Goal: Information Seeking & Learning: Learn about a topic

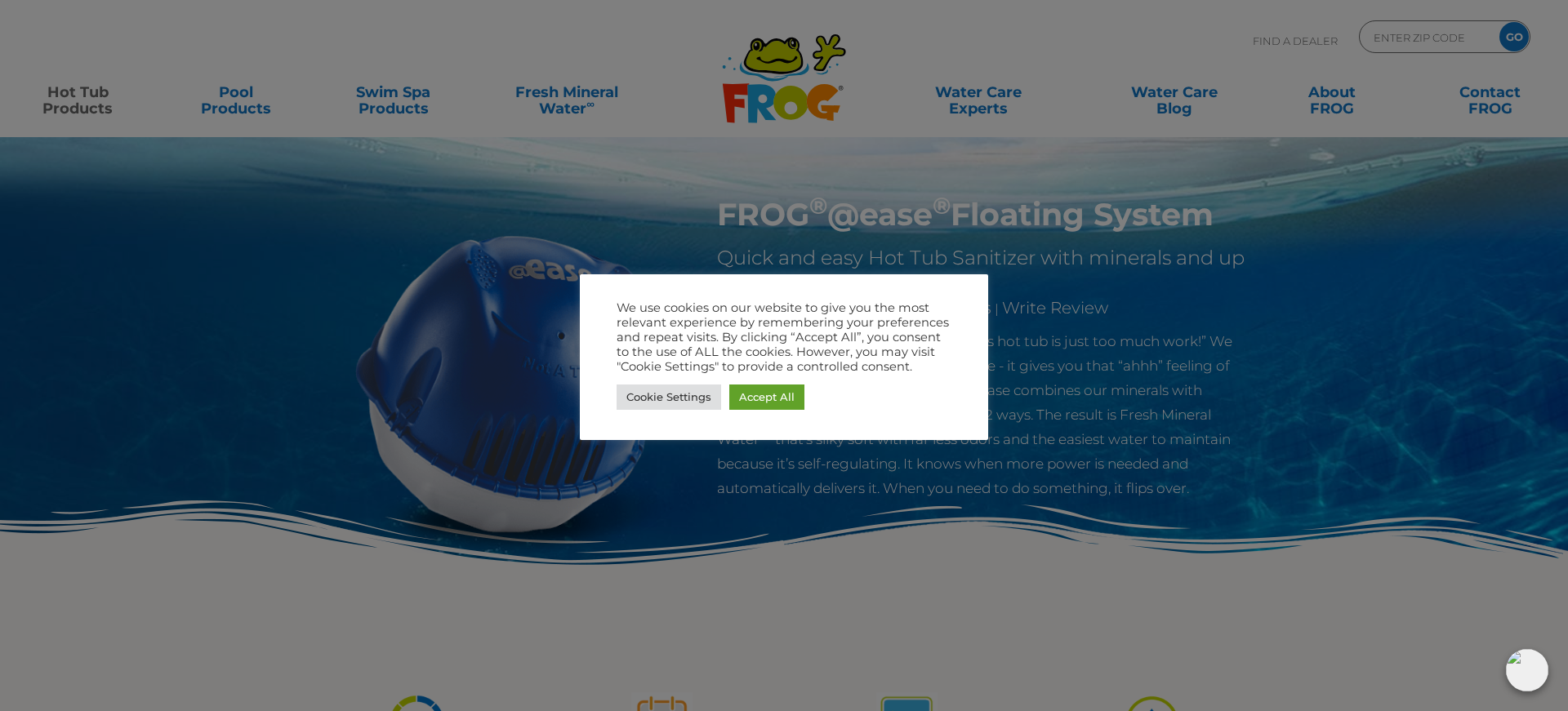
click at [1418, 352] on div at bounding box center [784, 356] width 1568 height 711
click at [759, 392] on link "Accept All" at bounding box center [767, 397] width 75 height 26
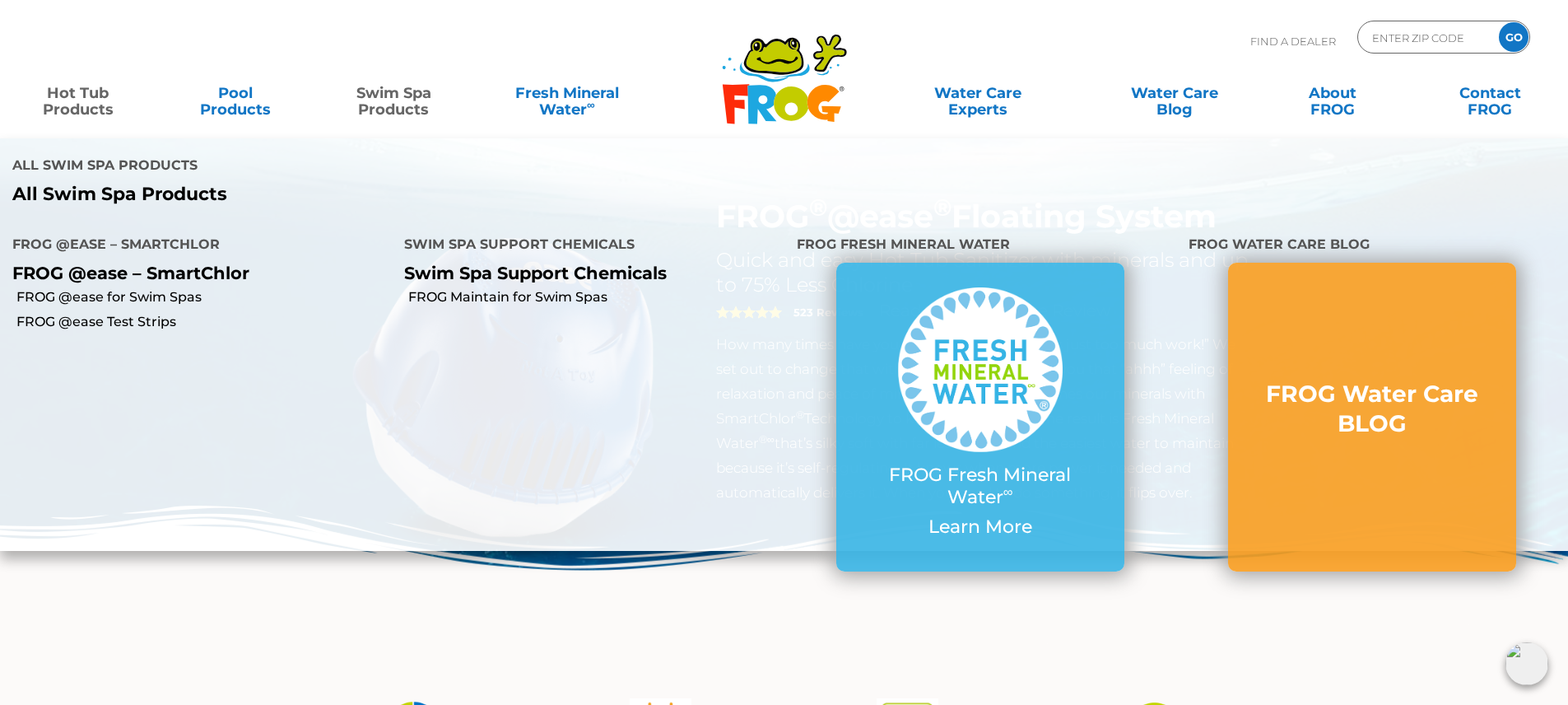
click at [396, 96] on link "Swim Spa Products" at bounding box center [393, 93] width 123 height 33
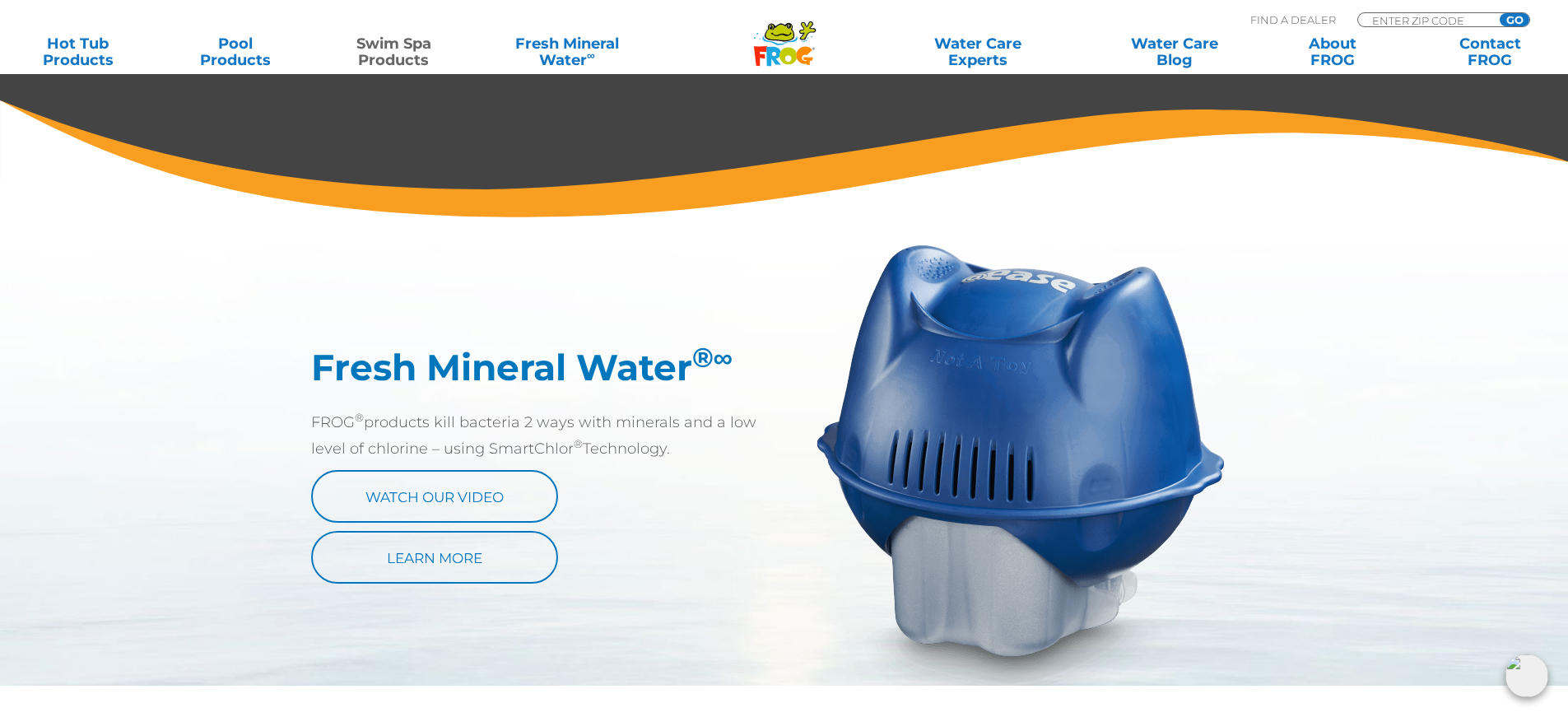
scroll to position [741, 0]
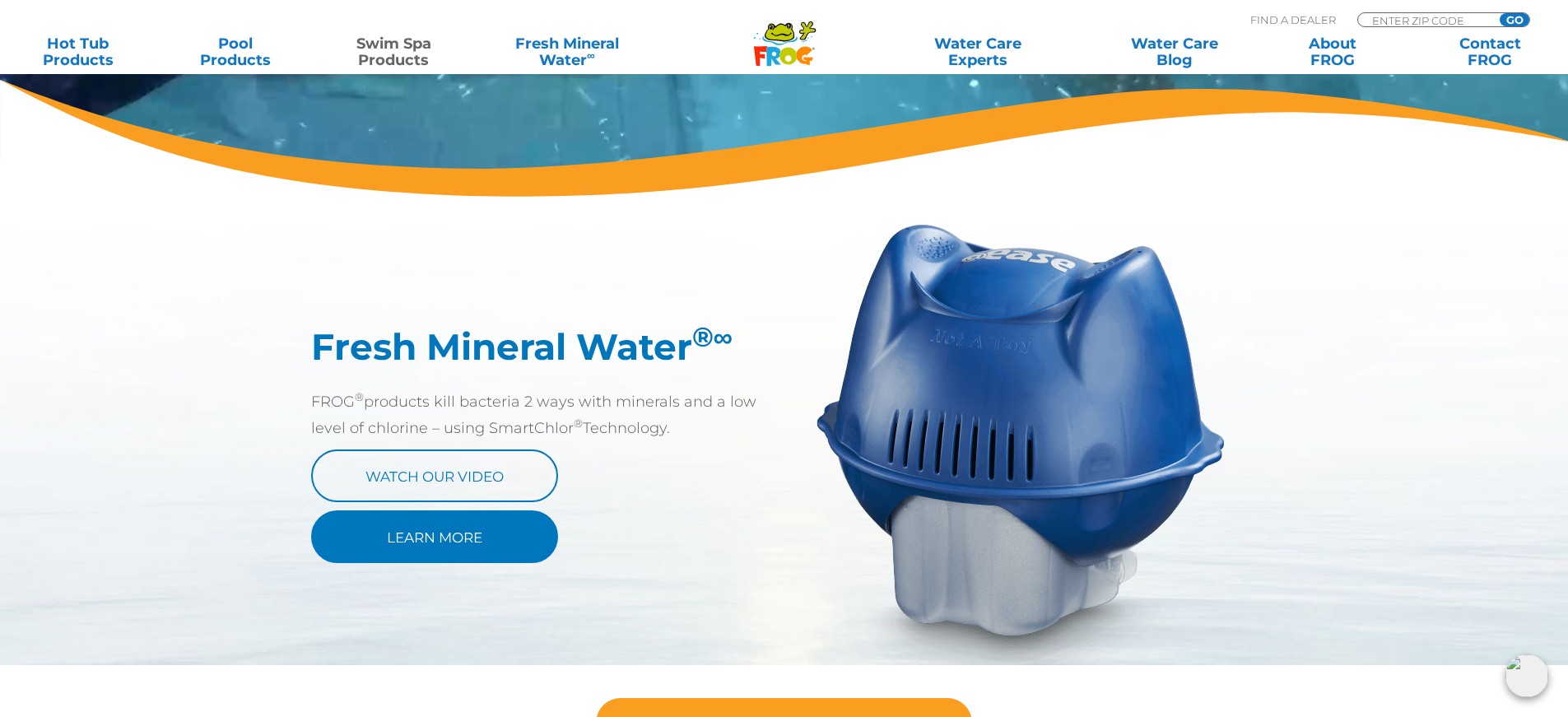
click at [427, 526] on link "Learn More" at bounding box center [434, 536] width 247 height 53
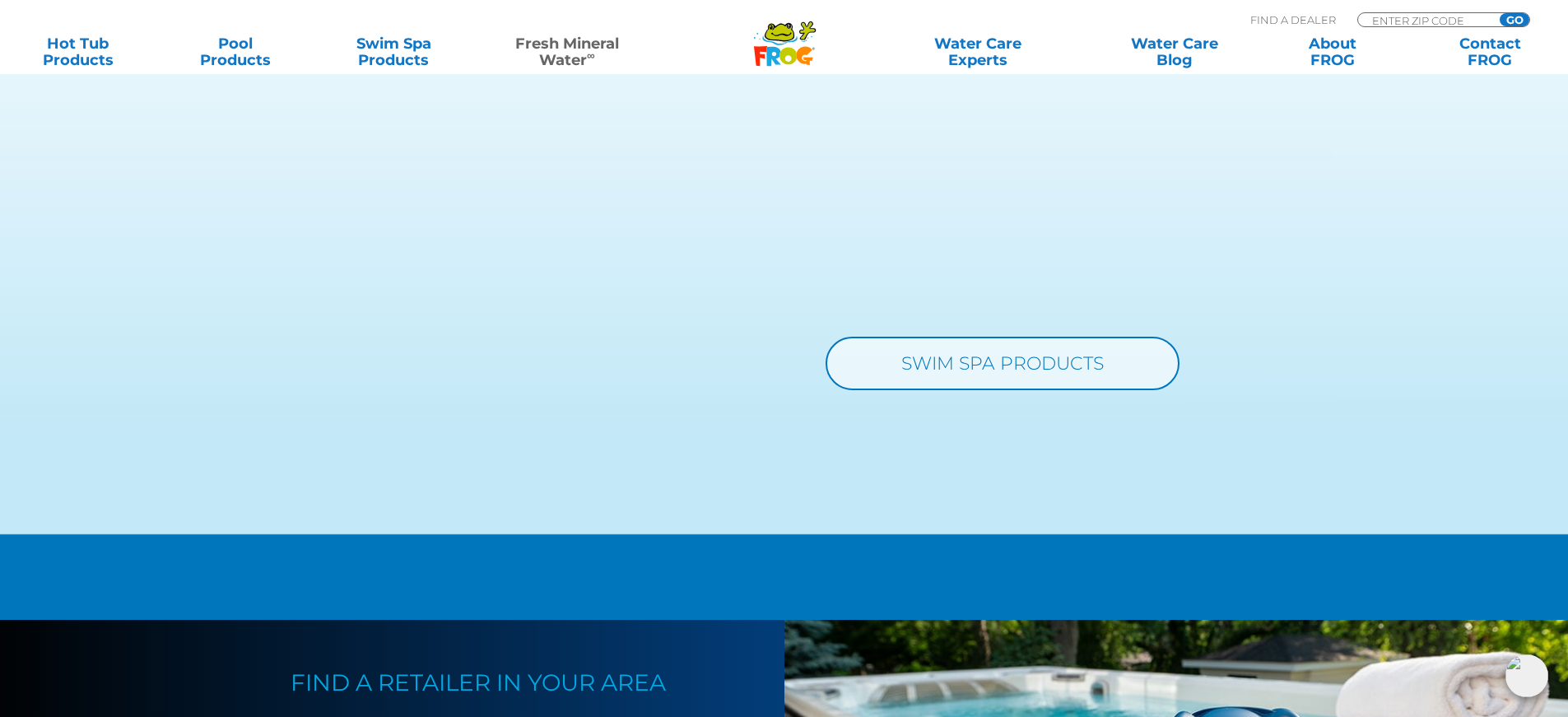
scroll to position [1811, 0]
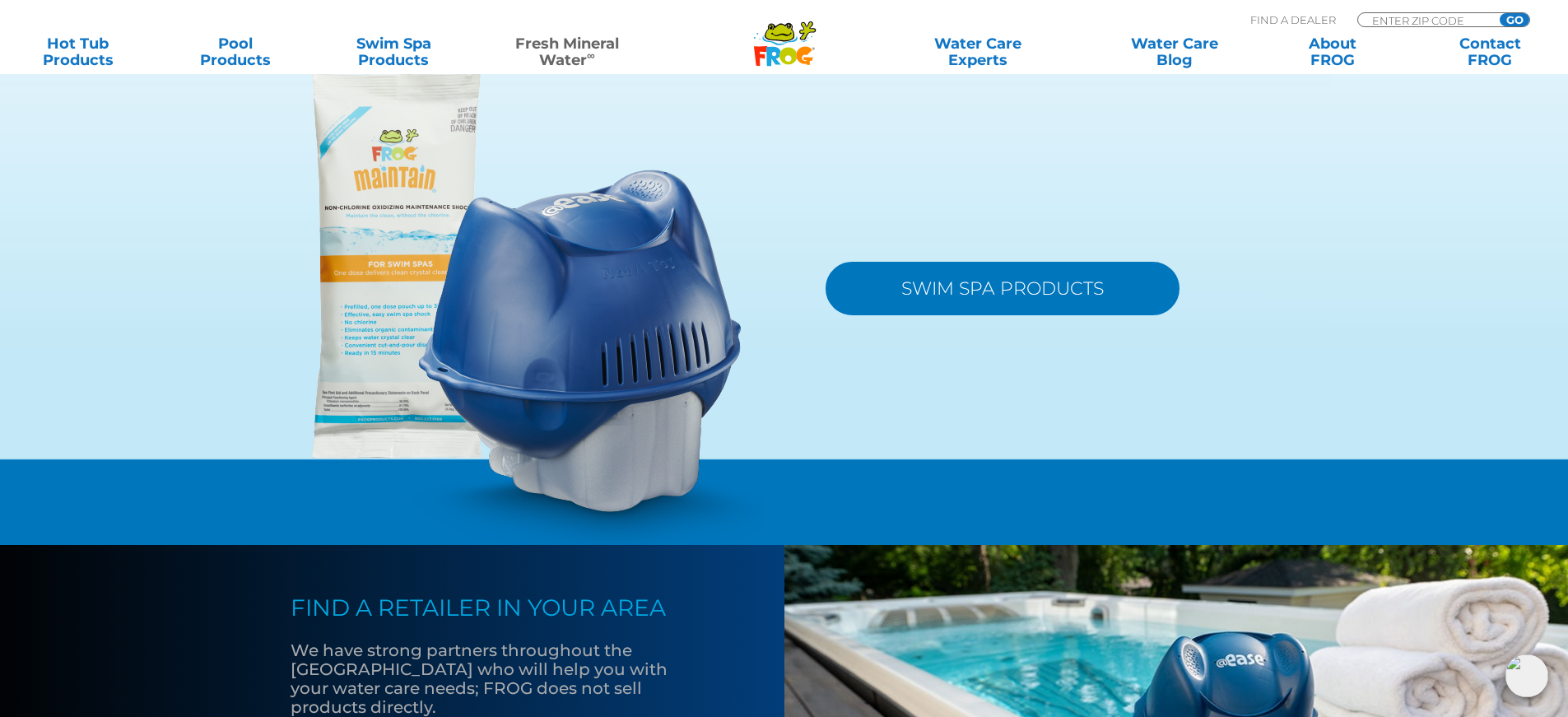
click at [1021, 290] on link "SWIM SPA PRODUCTS" at bounding box center [1002, 289] width 354 height 54
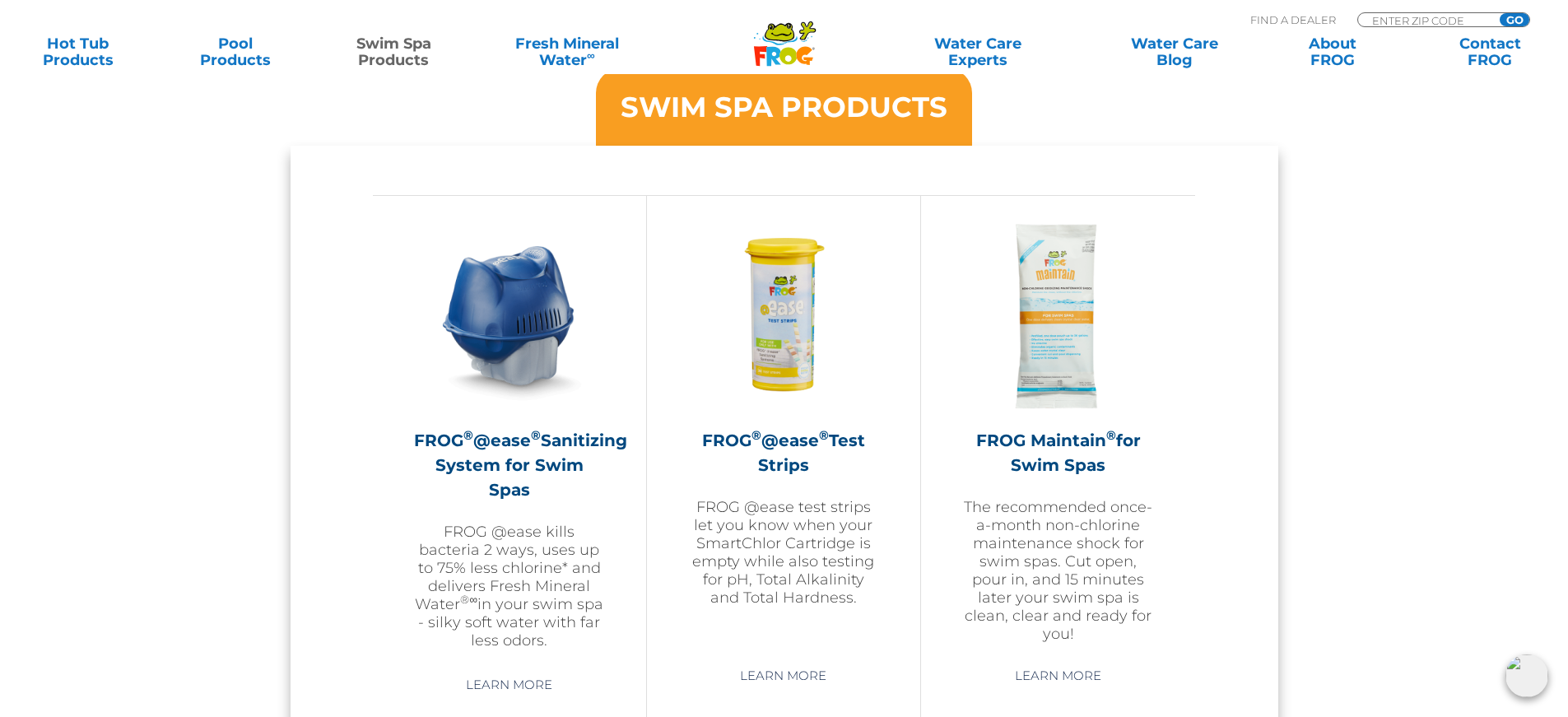
scroll to position [1400, 0]
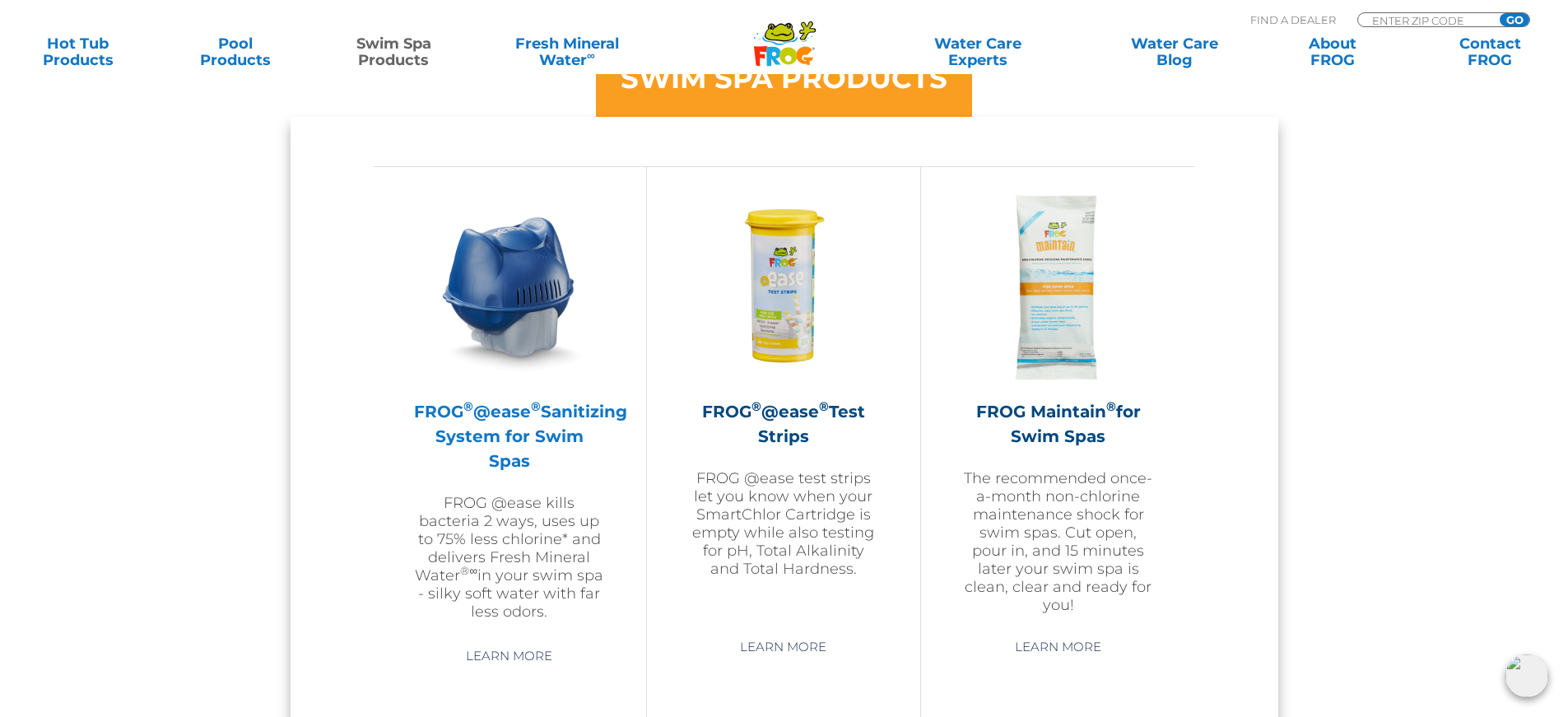
click at [478, 433] on h2 "FROG ® @ease ® Sanitizing System for Swim Spas" at bounding box center [509, 436] width 191 height 74
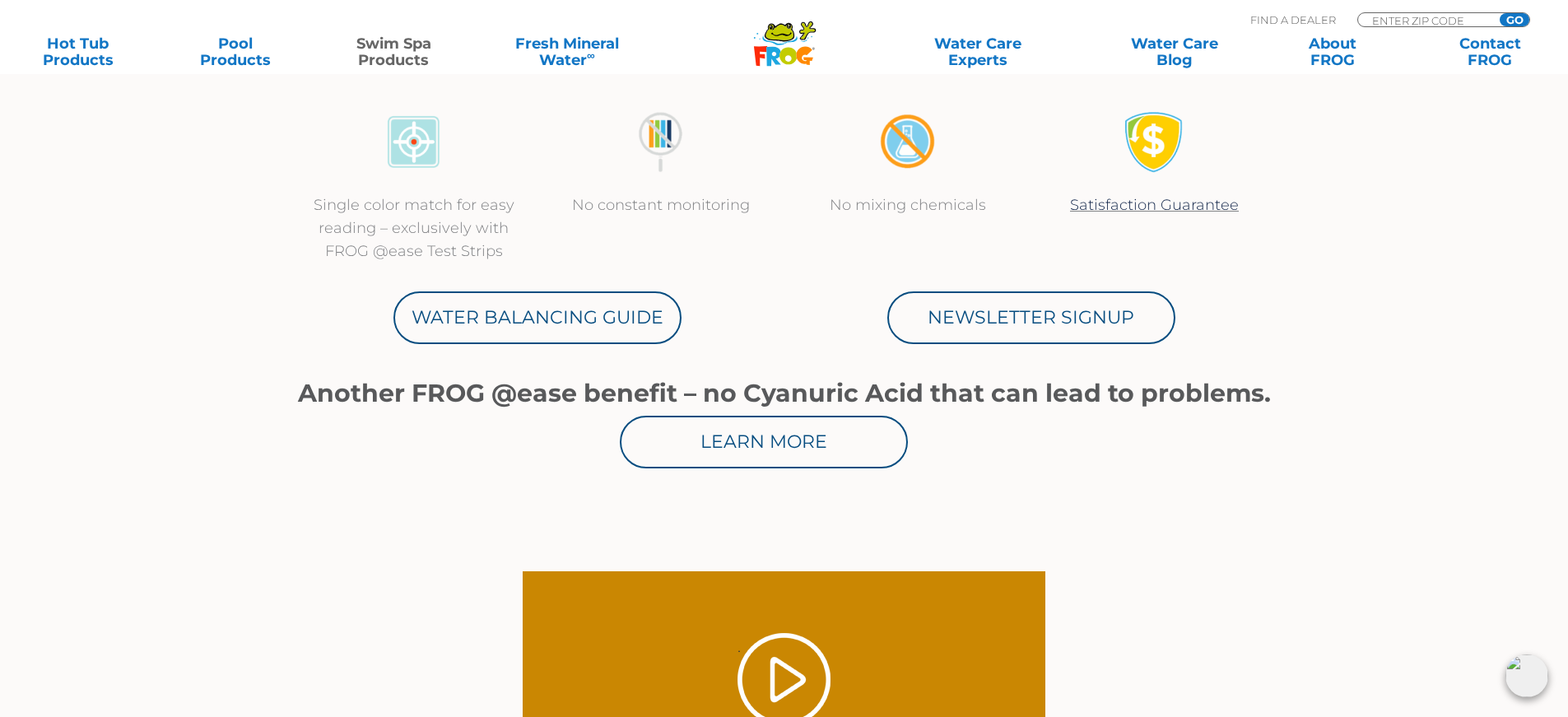
scroll to position [824, 0]
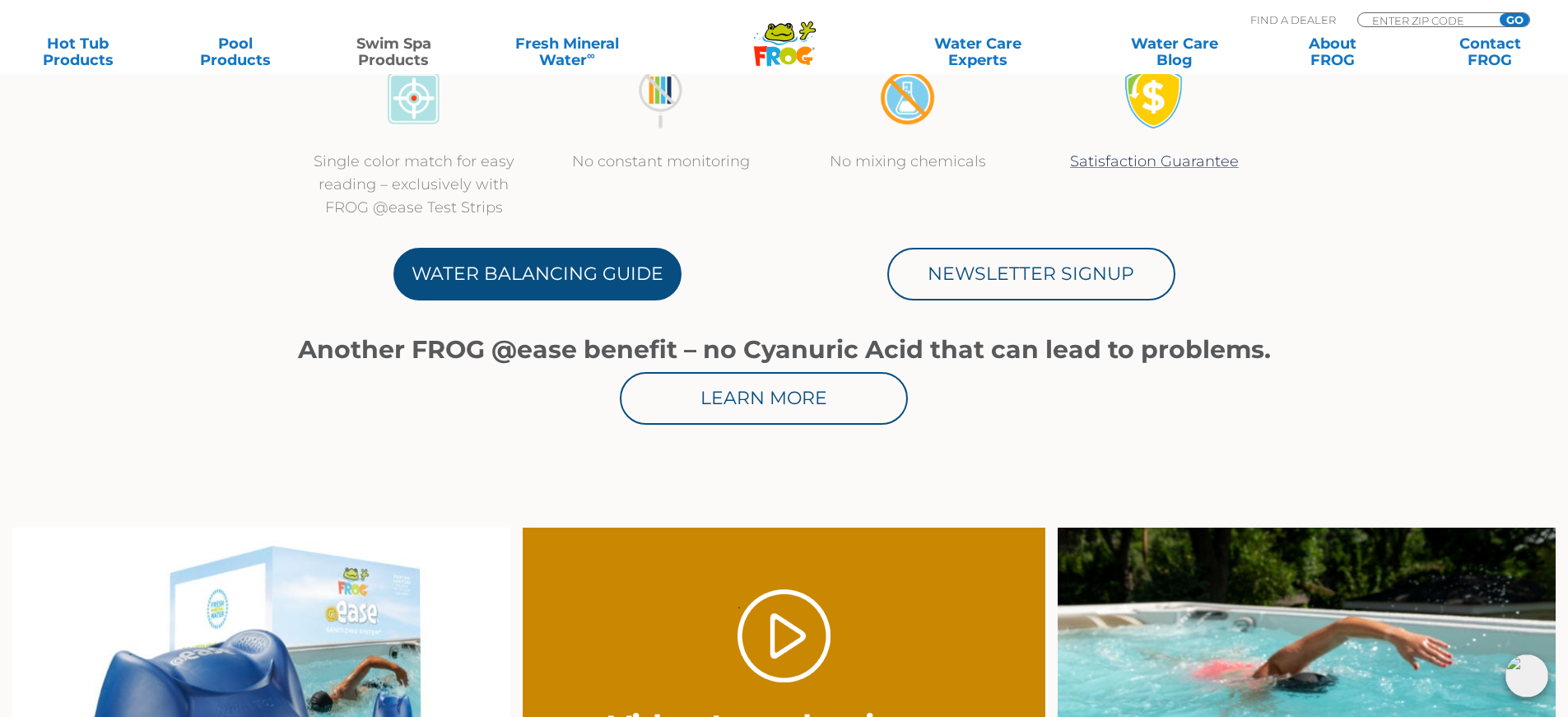
click at [496, 273] on link "Water Balancing Guide" at bounding box center [537, 274] width 288 height 53
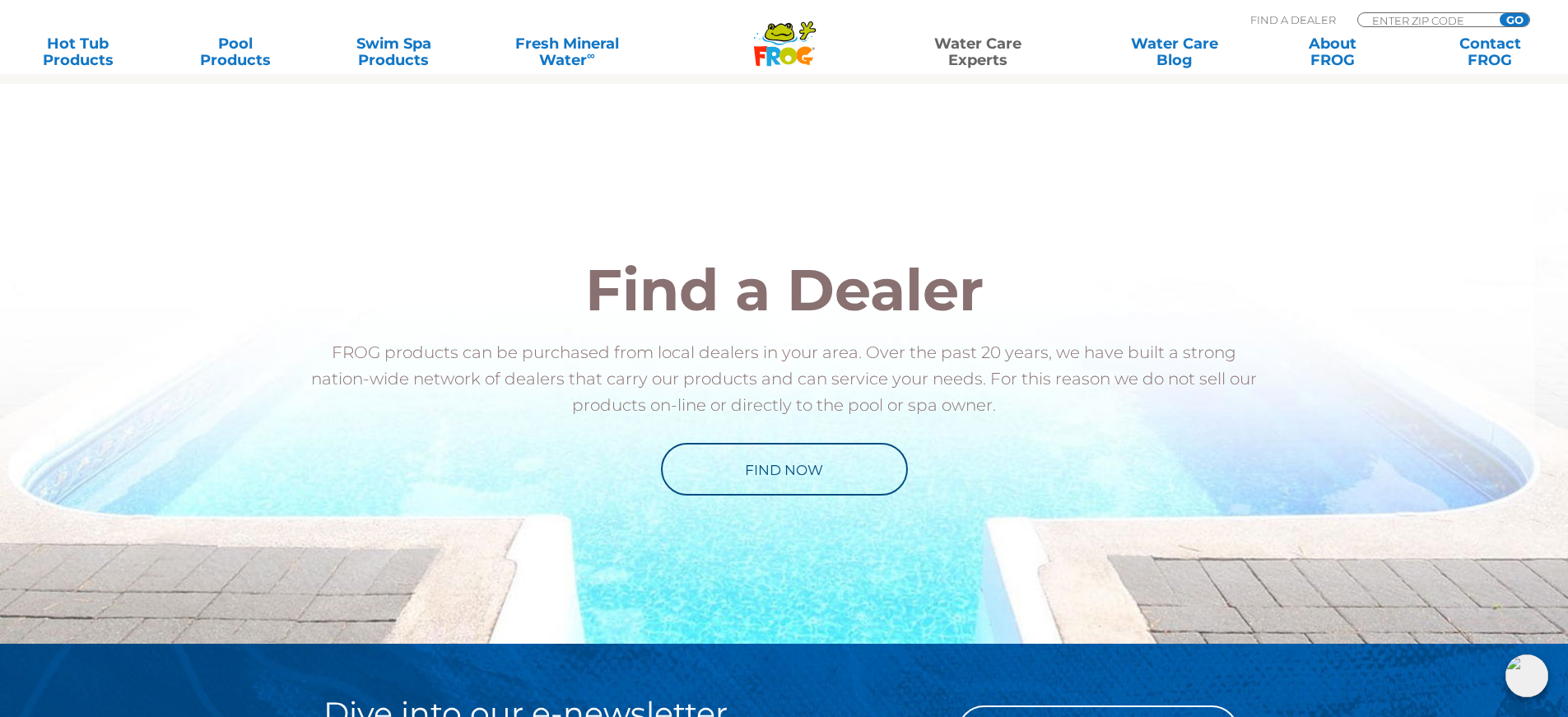
scroll to position [1811, 0]
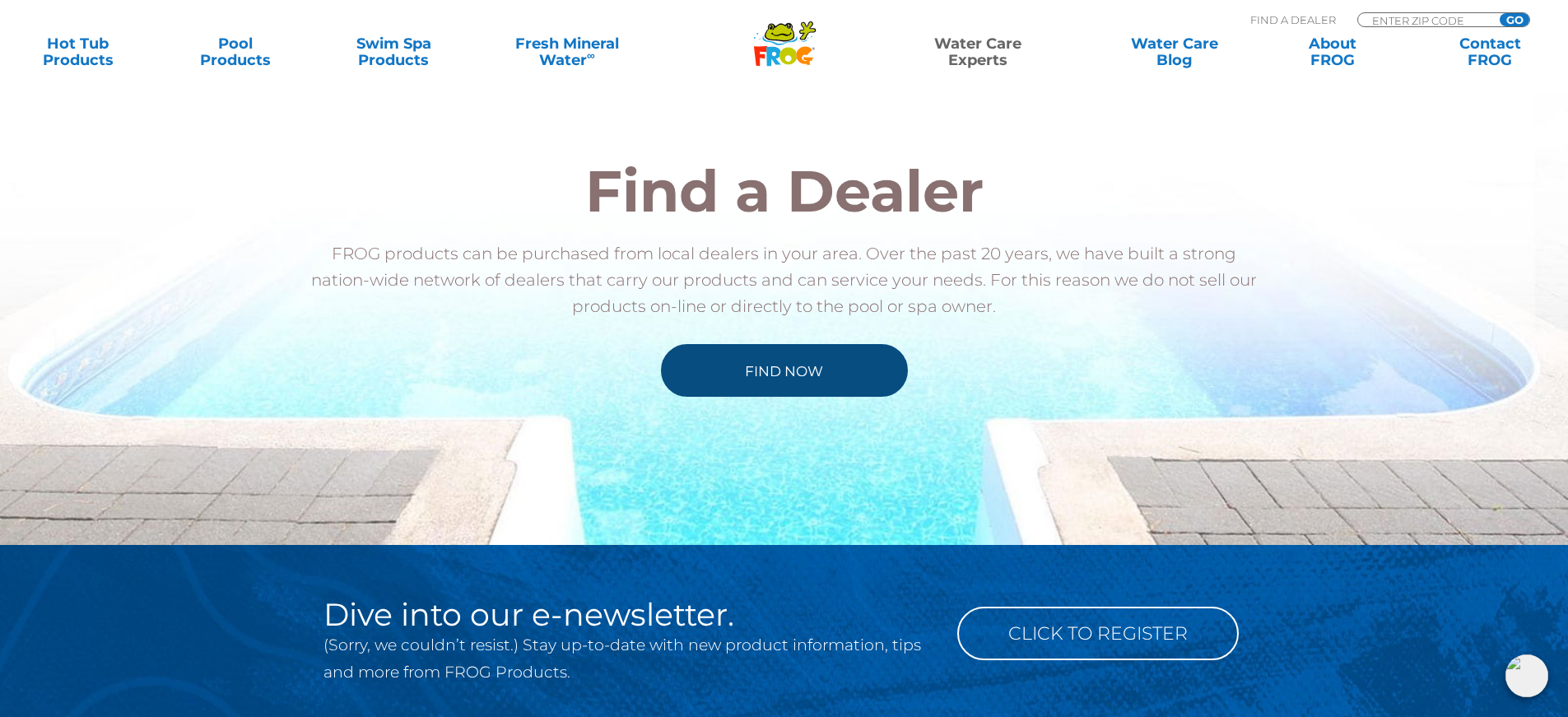
click at [763, 377] on link "Find Now" at bounding box center [784, 370] width 247 height 53
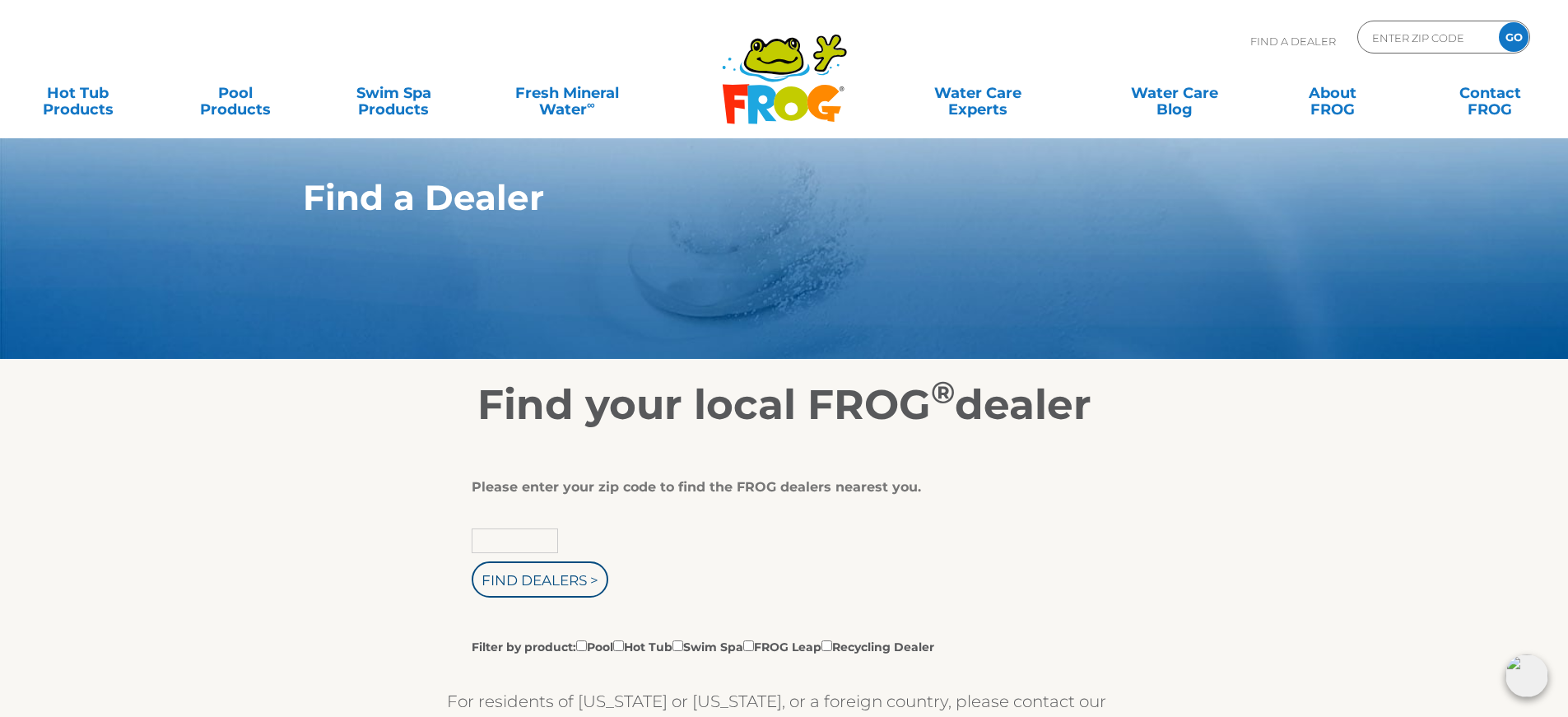
click at [508, 543] on input "text" at bounding box center [514, 540] width 87 height 25
type input "02152"
click at [523, 579] on input "Find Dealers >" at bounding box center [539, 579] width 137 height 36
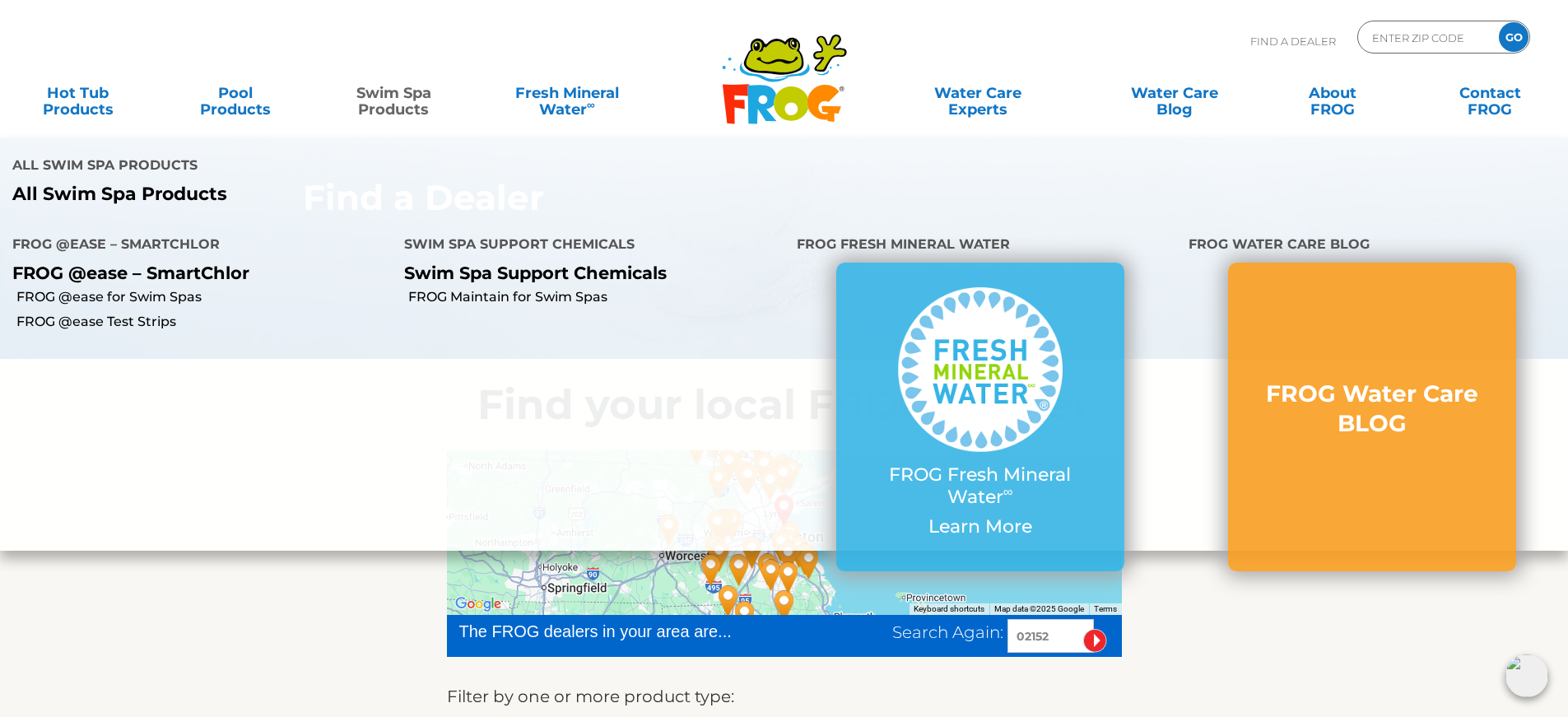
click at [393, 100] on link "Swim Spa Products" at bounding box center [393, 93] width 123 height 33
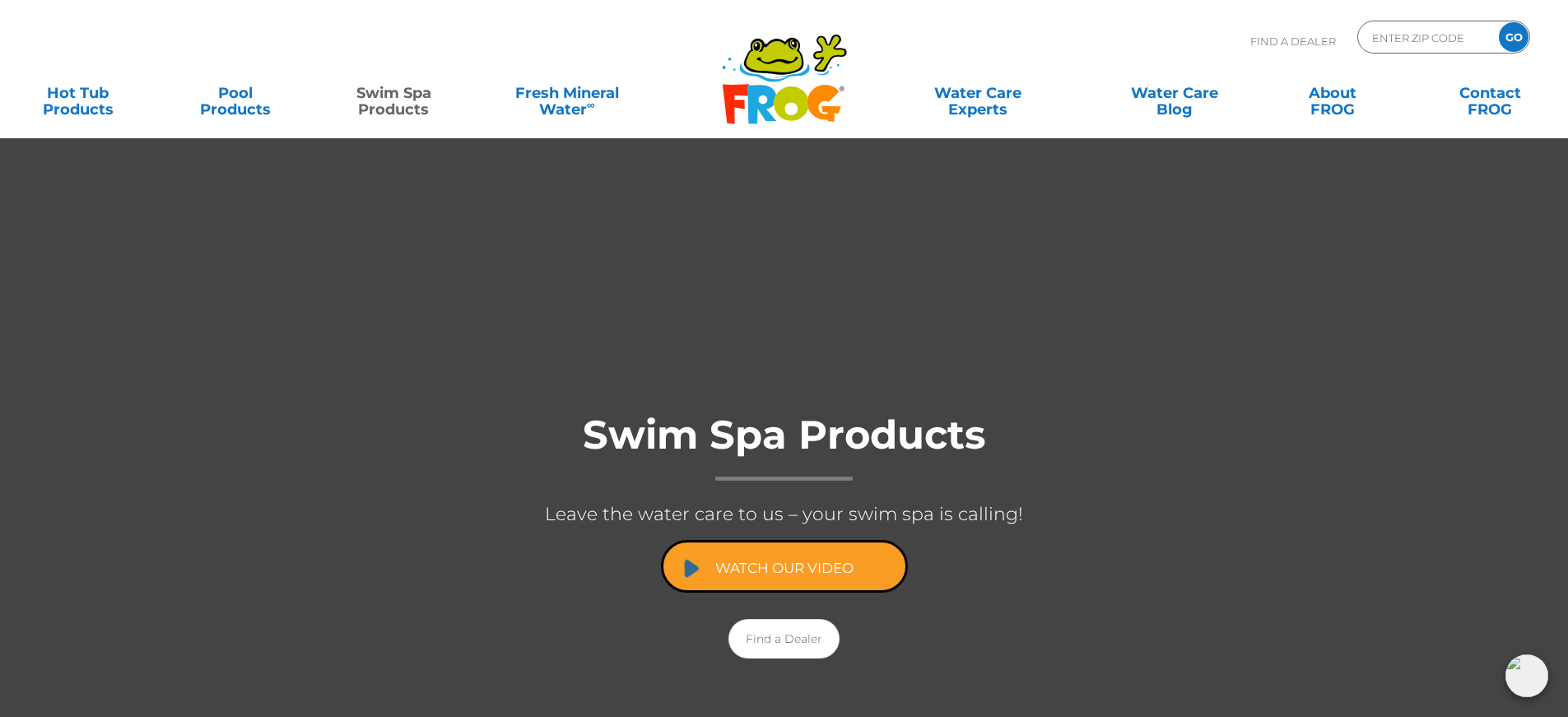
click at [763, 562] on link "Watch Our Video" at bounding box center [784, 566] width 247 height 53
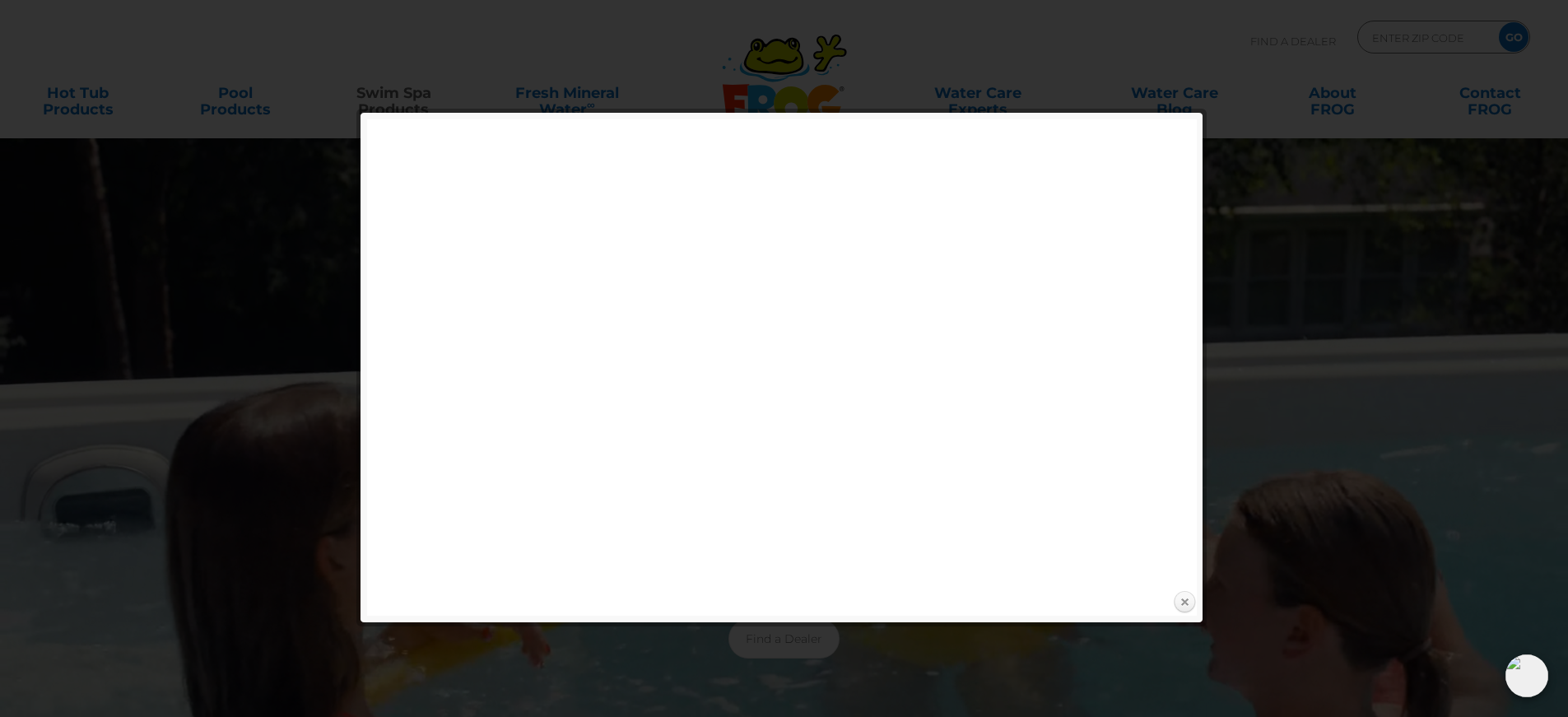
click at [1185, 606] on link "Close" at bounding box center [1184, 602] width 25 height 25
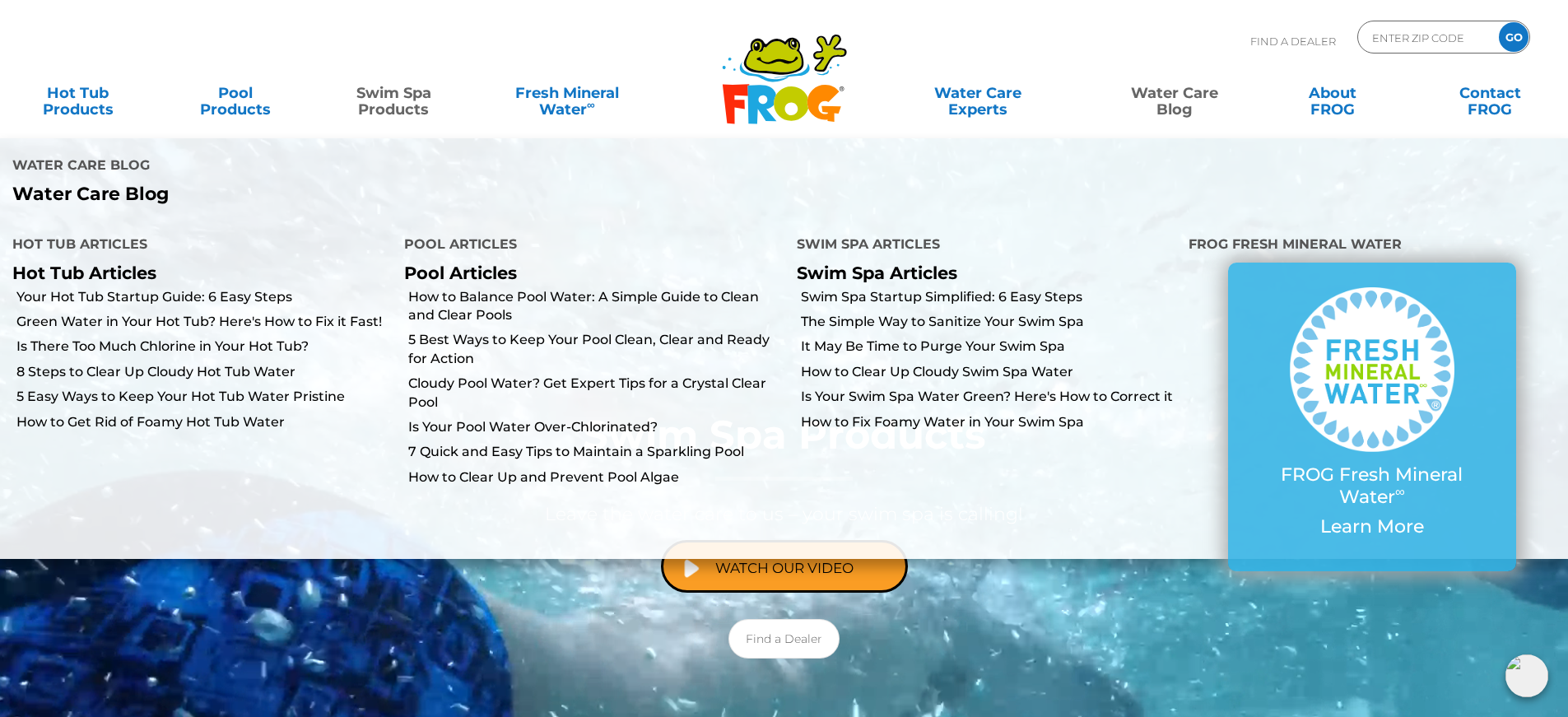
click at [1162, 98] on link "Water Care Blog" at bounding box center [1174, 93] width 123 height 33
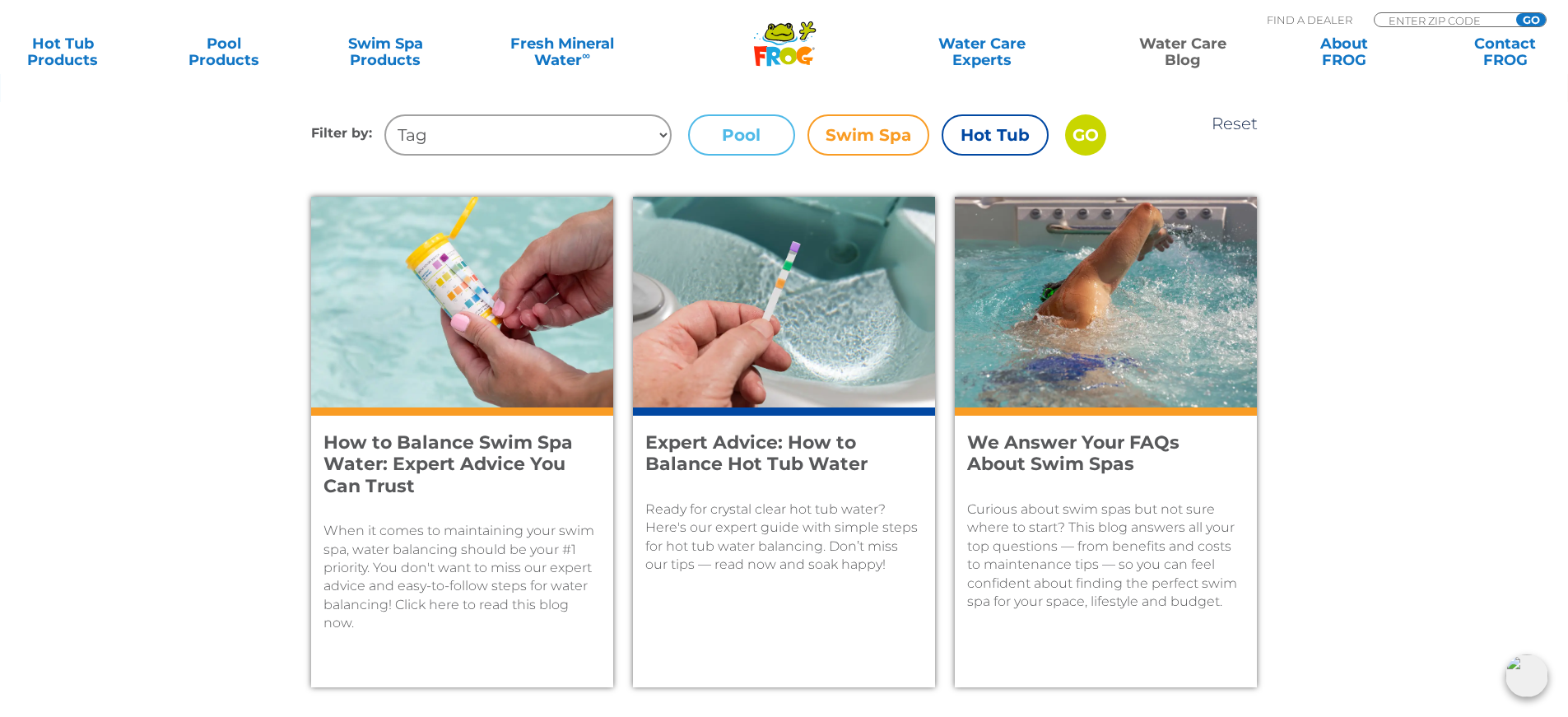
scroll to position [659, 0]
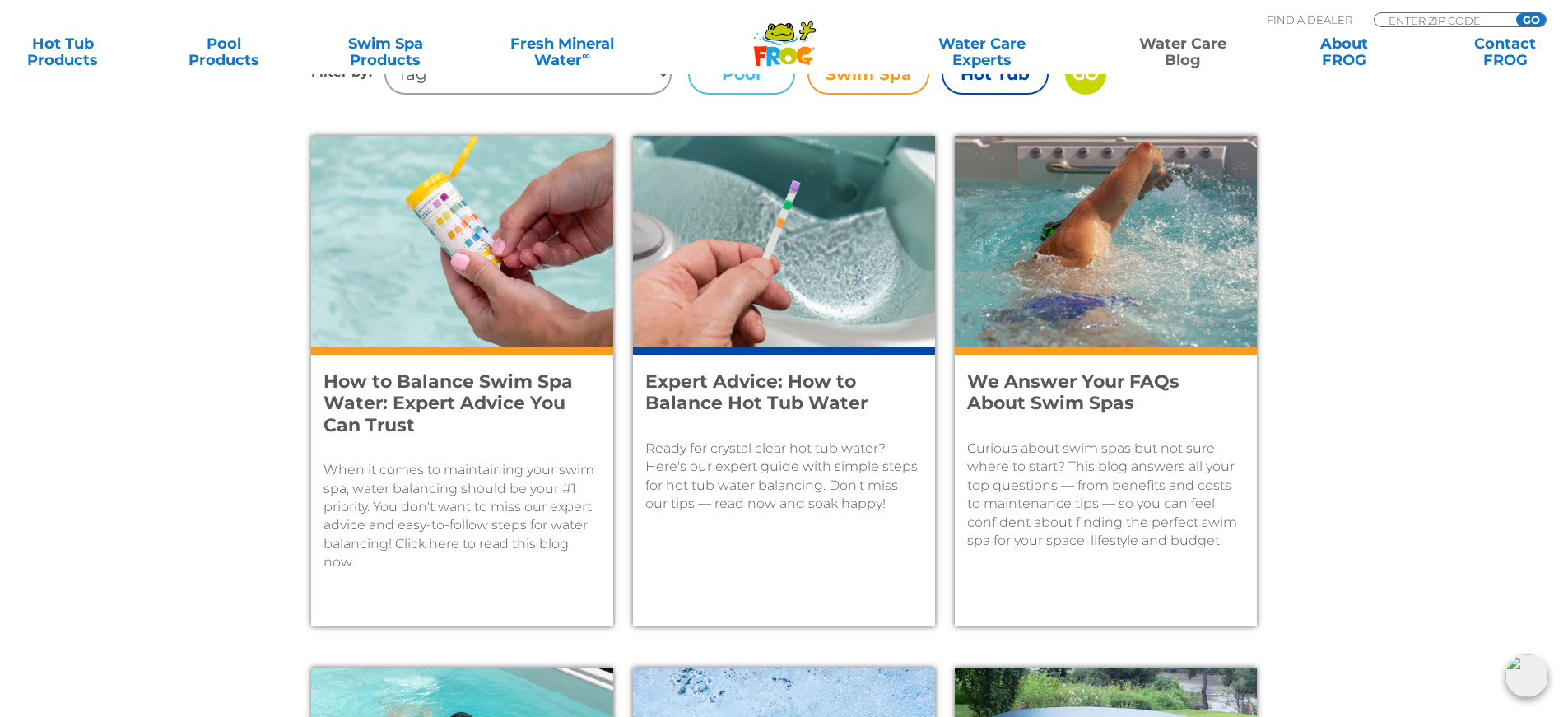
click at [377, 384] on h4 "How to Balance Swim Spa Water: Expert Advice You Can Trust" at bounding box center [451, 403] width 256 height 65
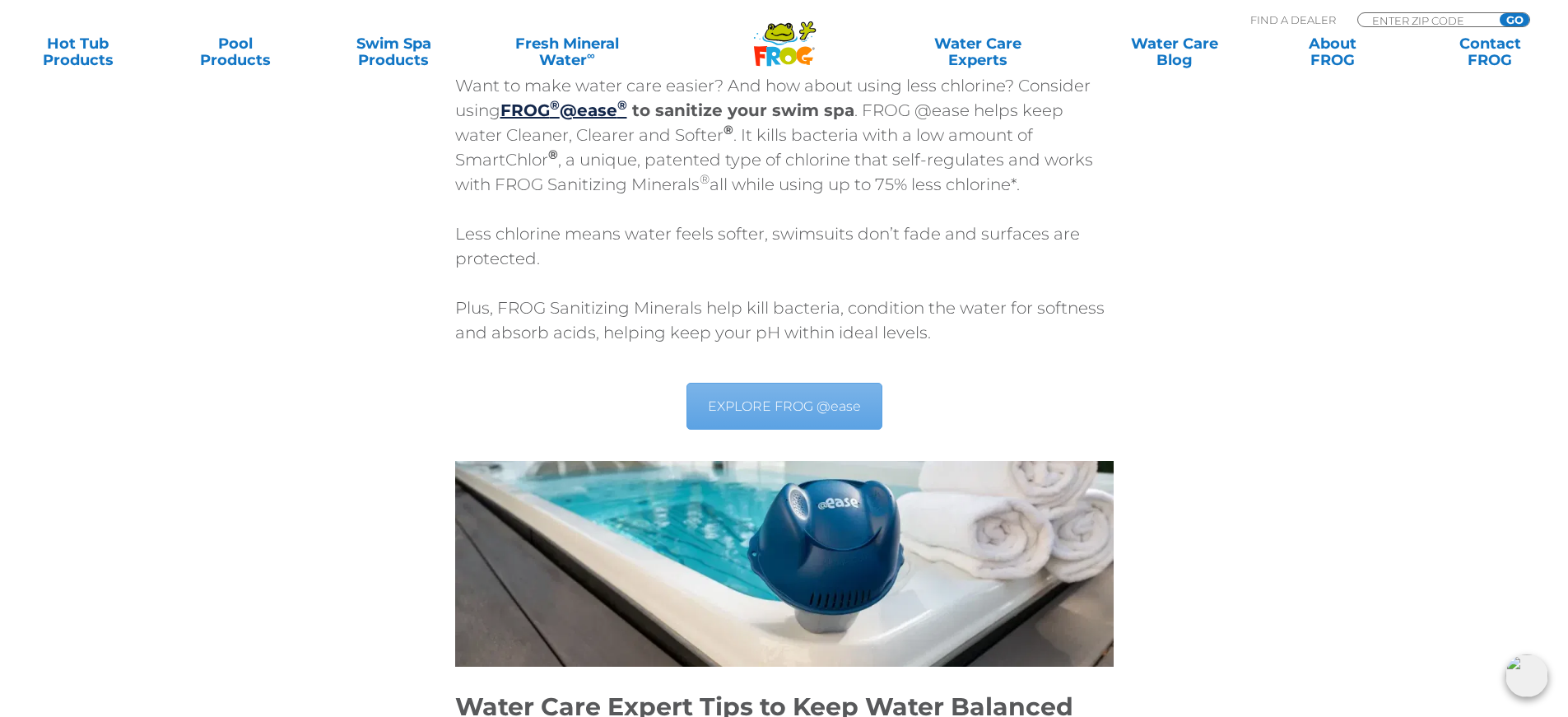
scroll to position [5682, 0]
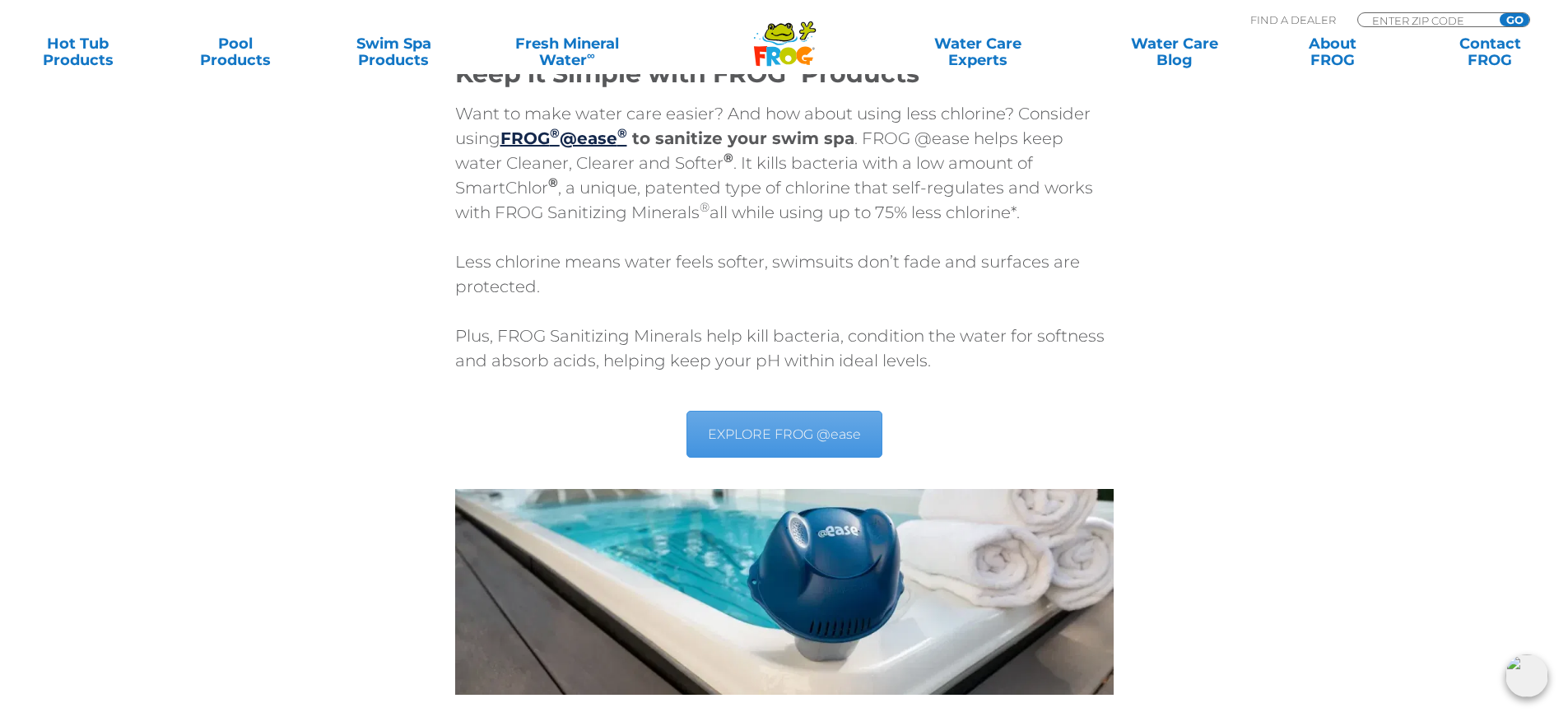
click at [731, 410] on link "EXPLORE FROG @ease" at bounding box center [784, 433] width 196 height 47
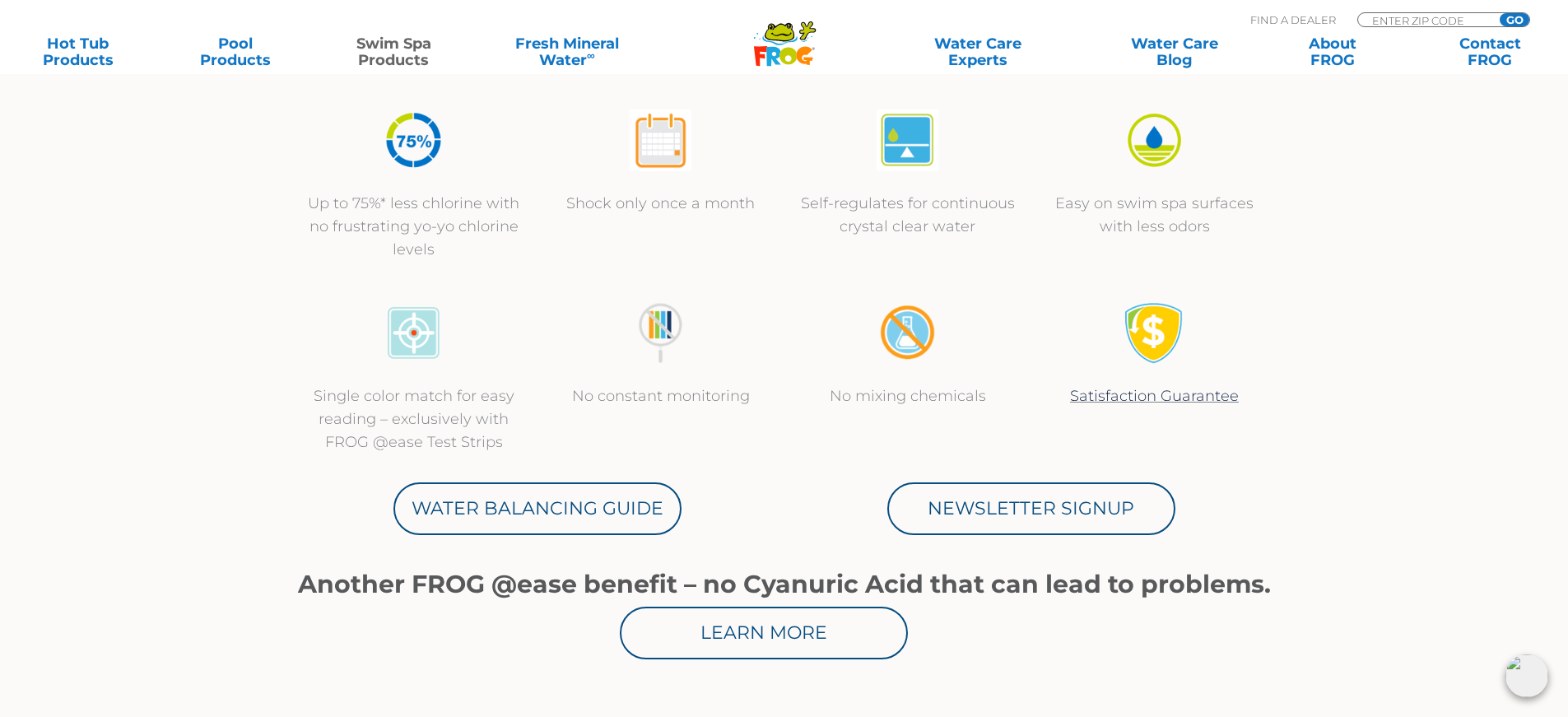
scroll to position [659, 0]
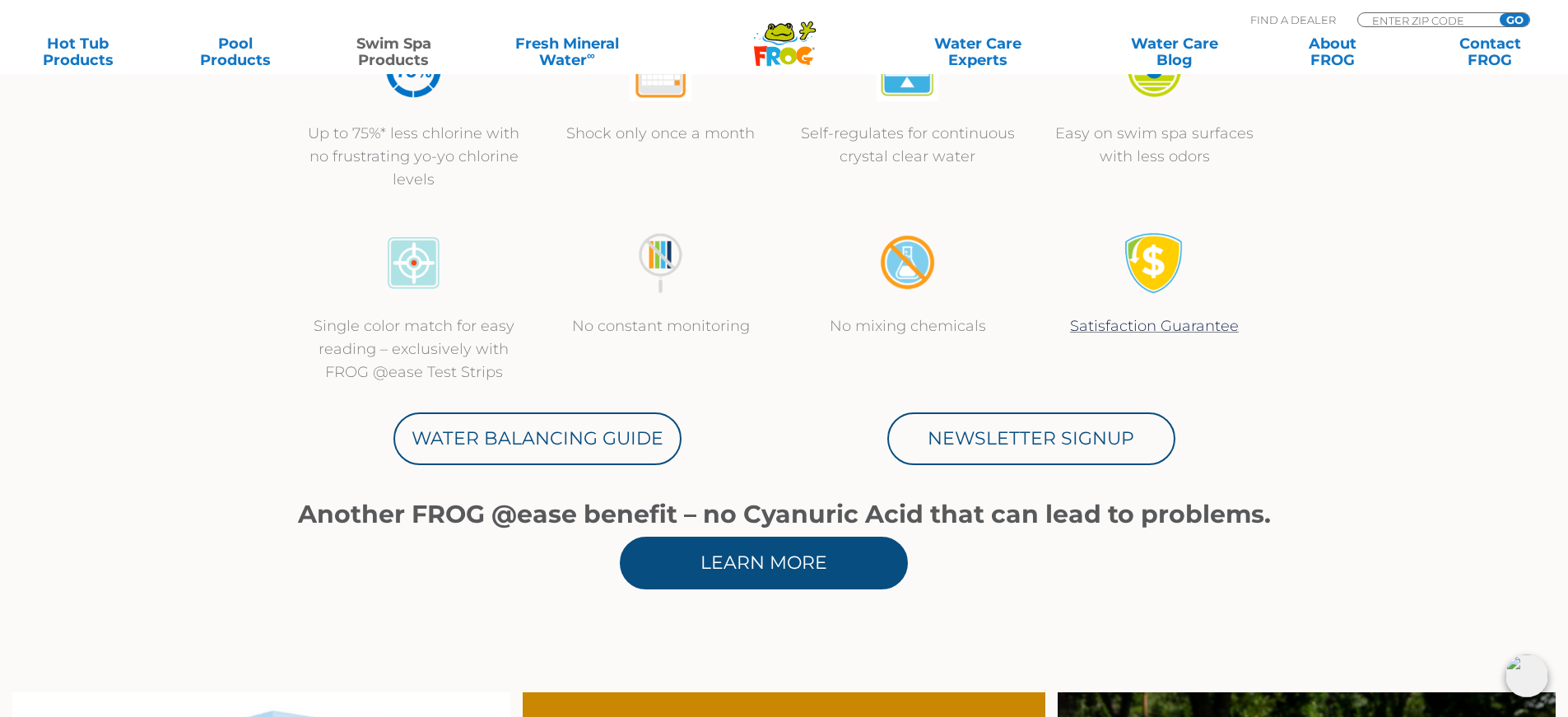
click at [768, 561] on link "Learn More" at bounding box center [764, 563] width 288 height 53
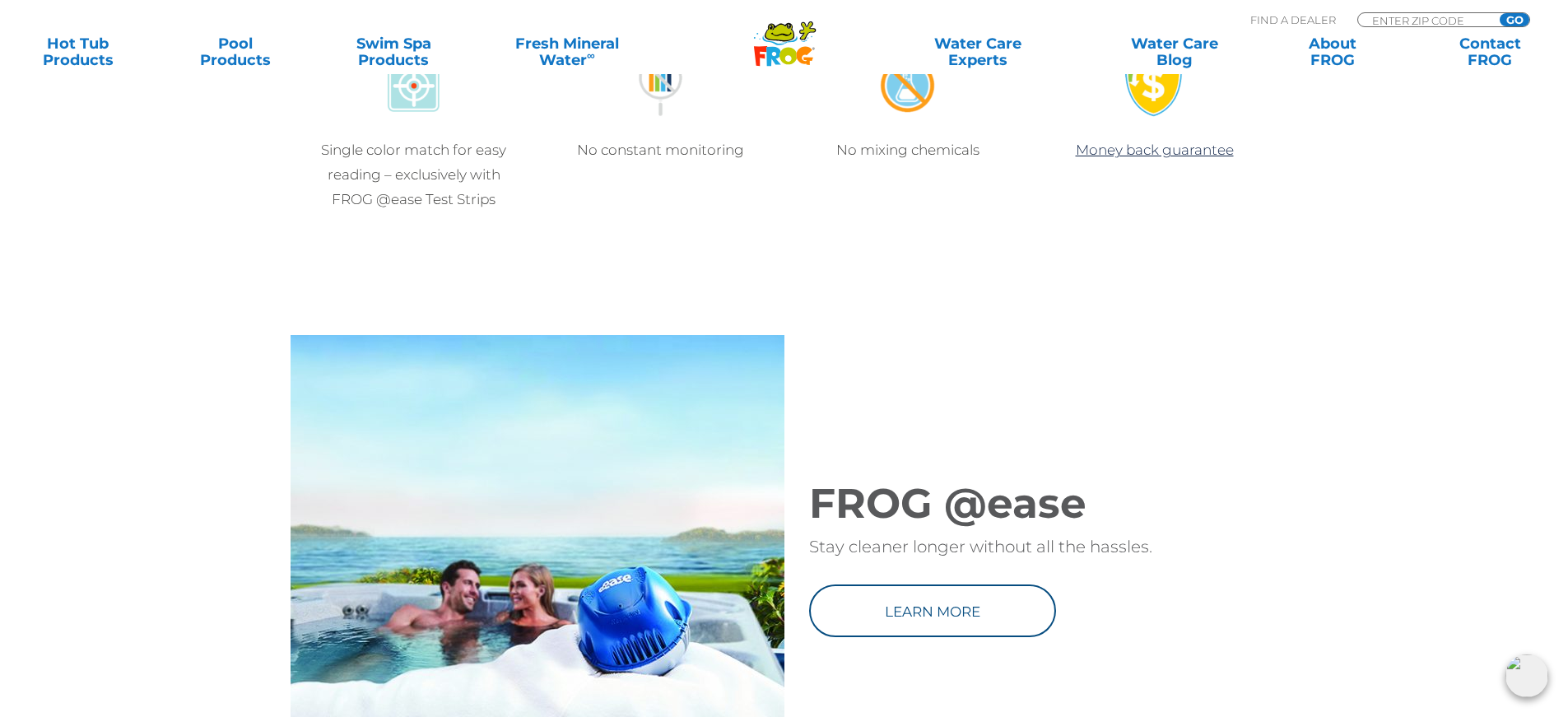
scroll to position [2141, 0]
